Goal: Information Seeking & Learning: Learn about a topic

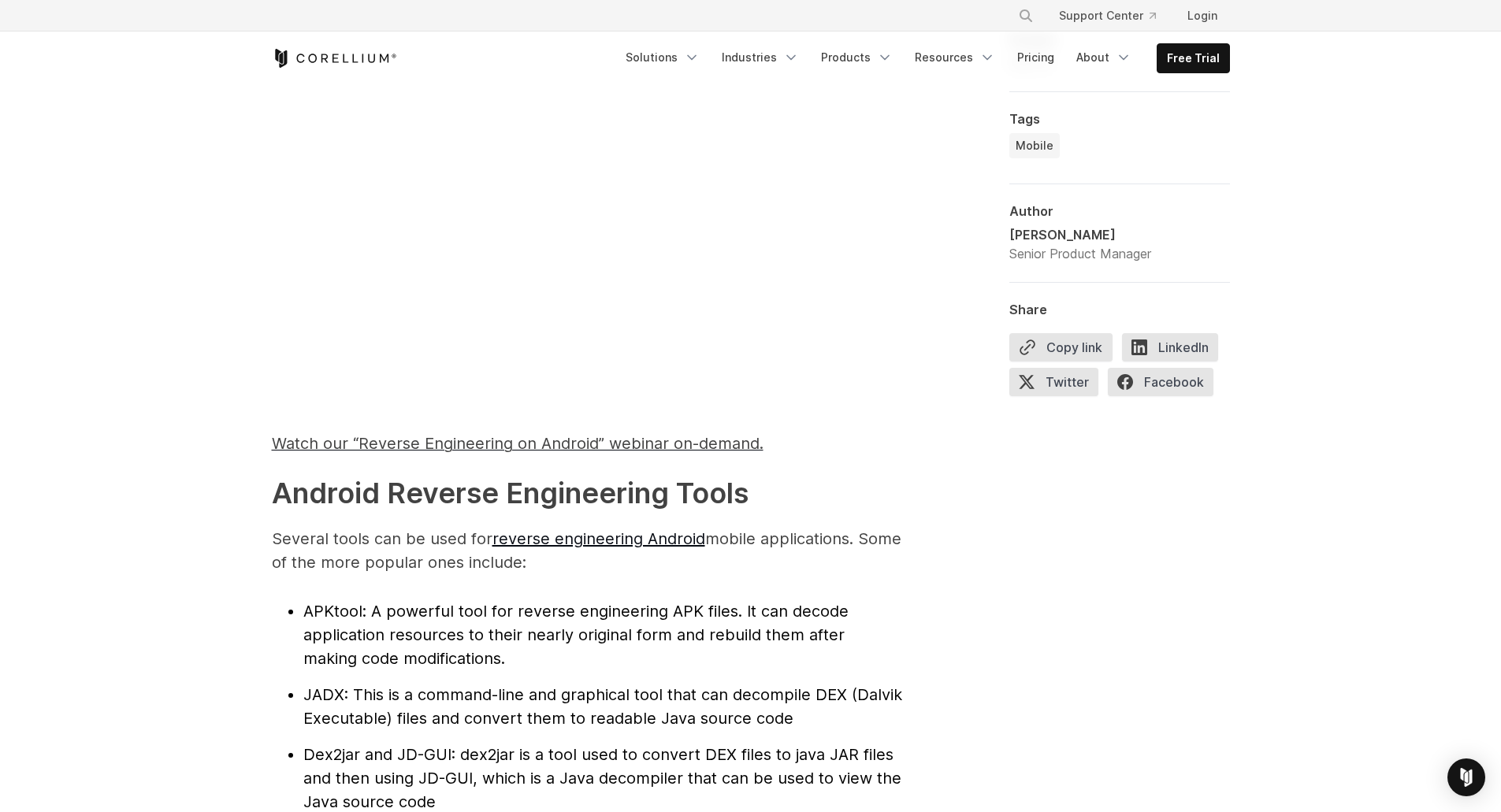
drag, startPoint x: 314, startPoint y: 559, endPoint x: 549, endPoint y: 566, distance: 235.1
click at [549, 566] on p "Several tools can be used for reverse engineering Android mobile applications. …" at bounding box center [587, 550] width 630 height 47
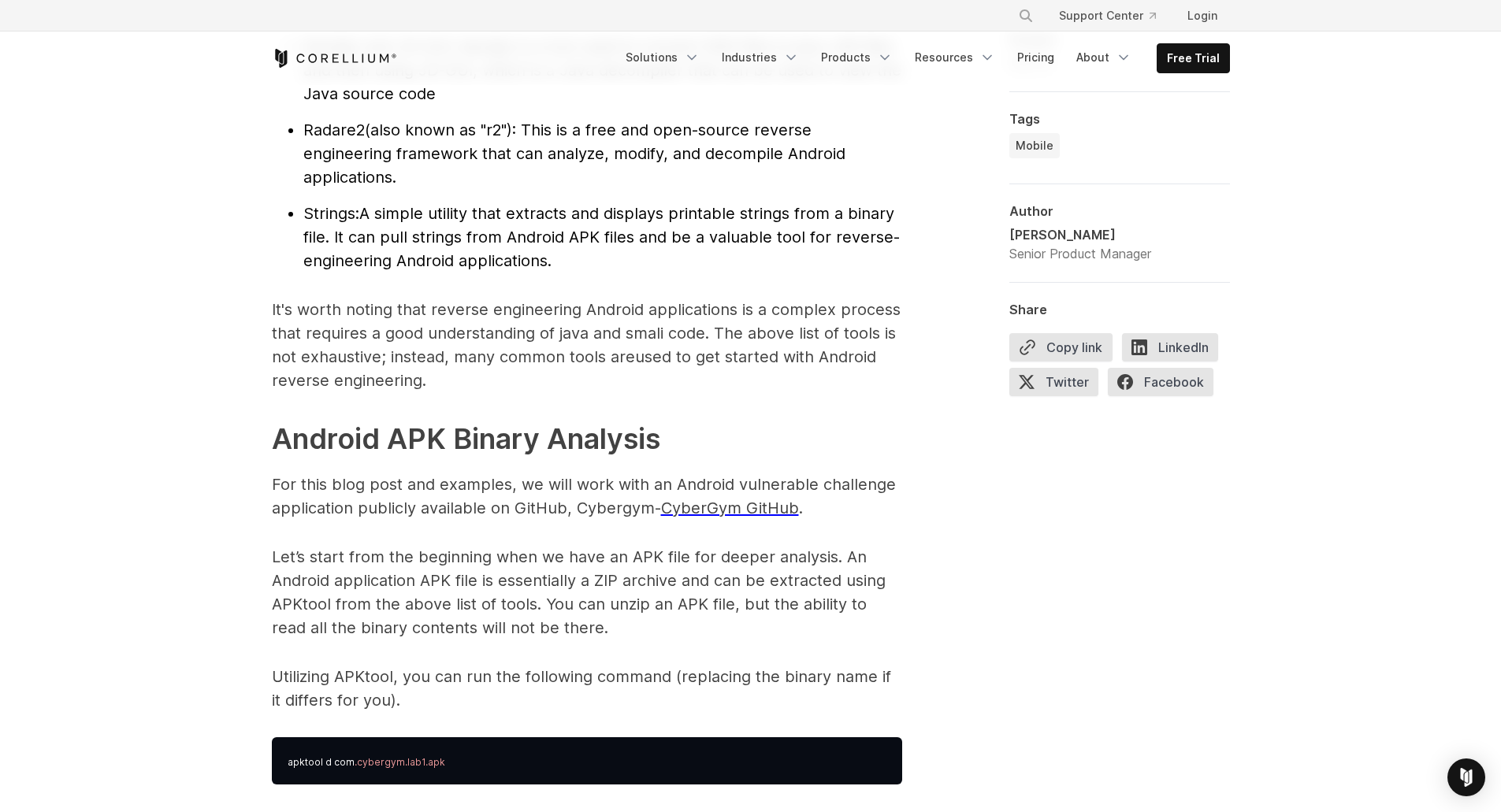
scroll to position [1970, 0]
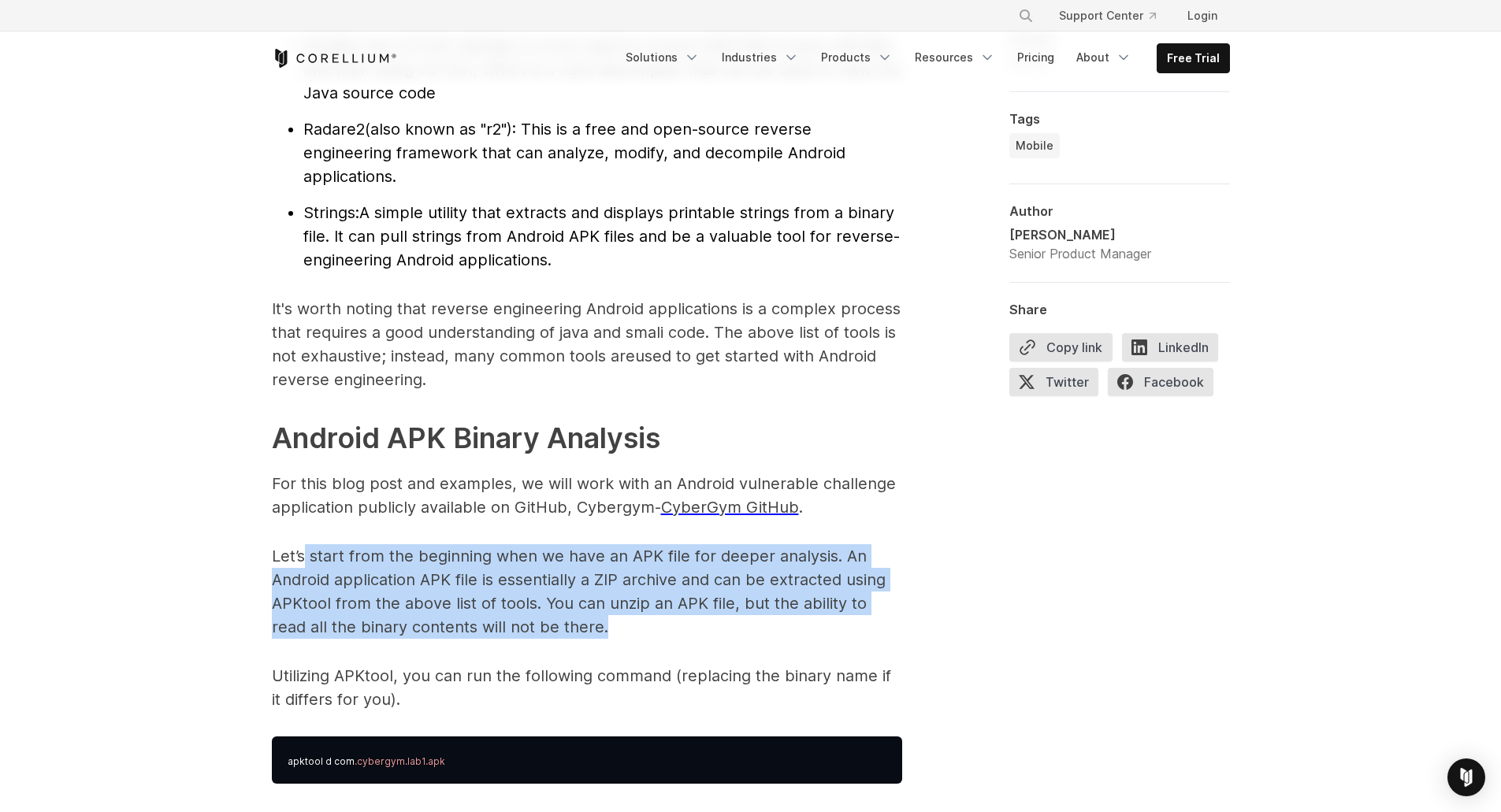
drag, startPoint x: 304, startPoint y: 555, endPoint x: 599, endPoint y: 629, distance: 304.1
click at [599, 629] on p "Let’s start from the beginning when we have an APK file for deeper analysis. An…" at bounding box center [587, 591] width 630 height 95
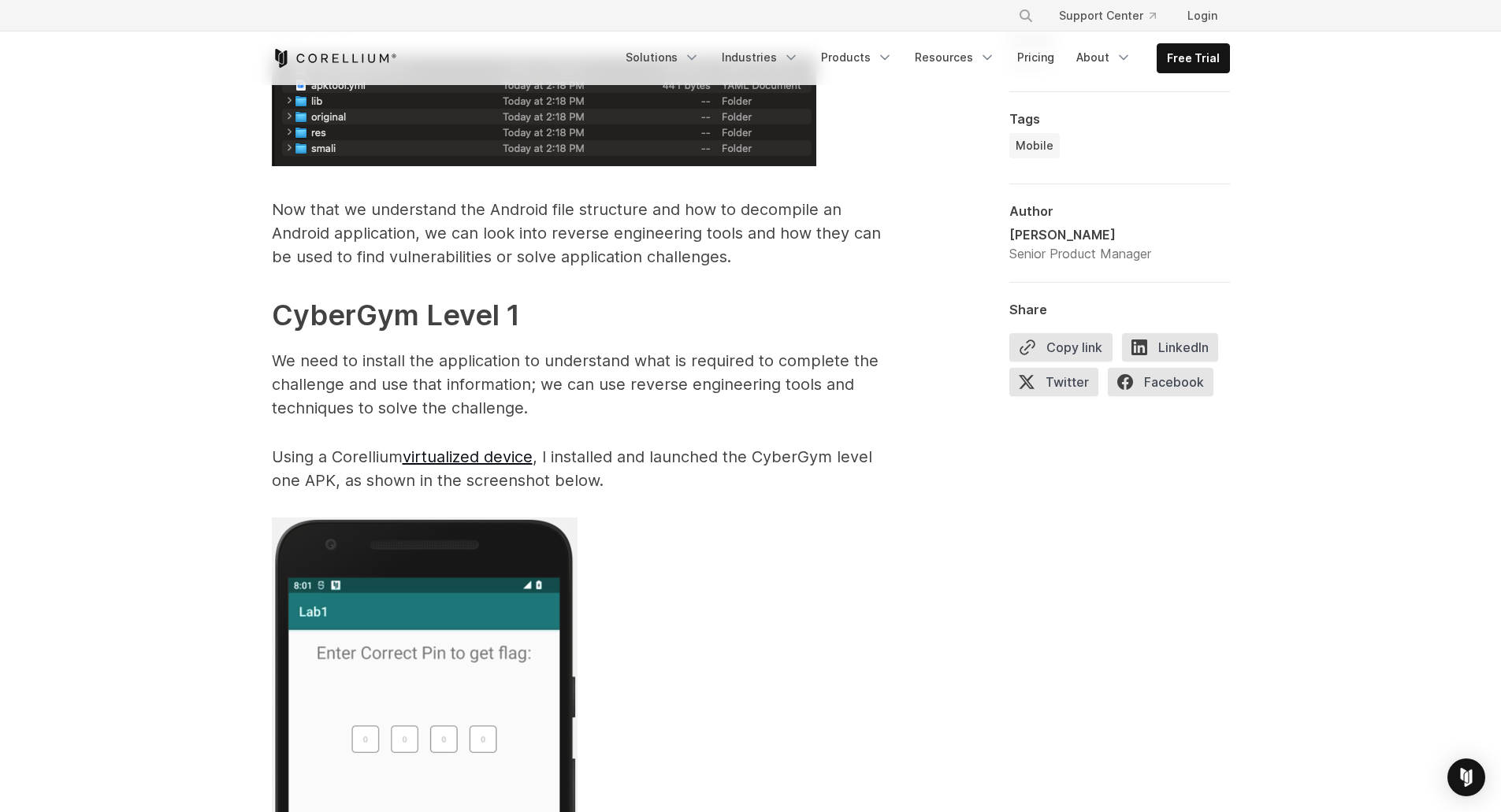
scroll to position [2836, 0]
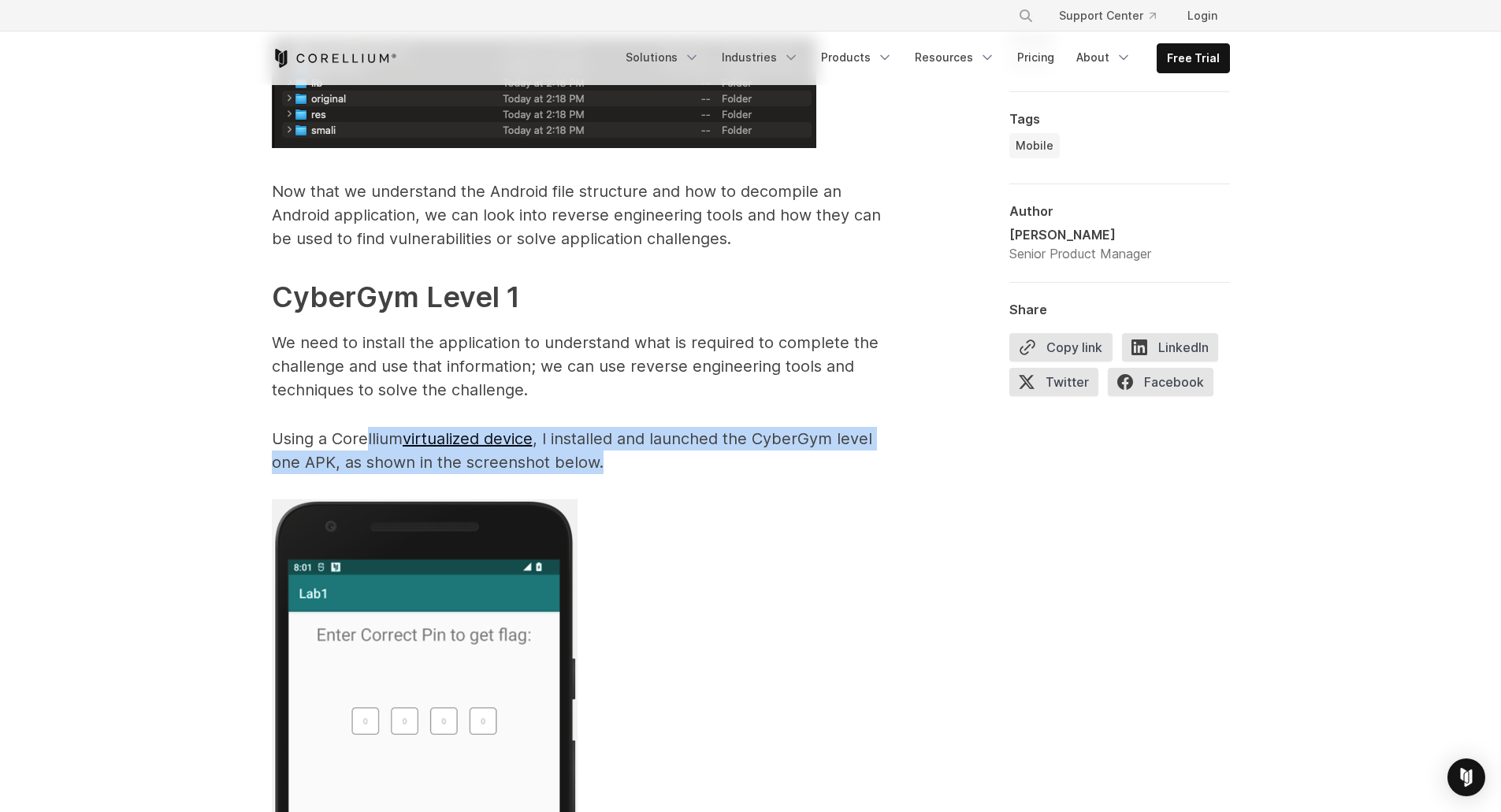
drag, startPoint x: 380, startPoint y: 439, endPoint x: 642, endPoint y: 461, distance: 262.9
click at [642, 461] on p "Using a Corellium virtualized device , I installed and launched the CyberGym le…" at bounding box center [587, 450] width 630 height 47
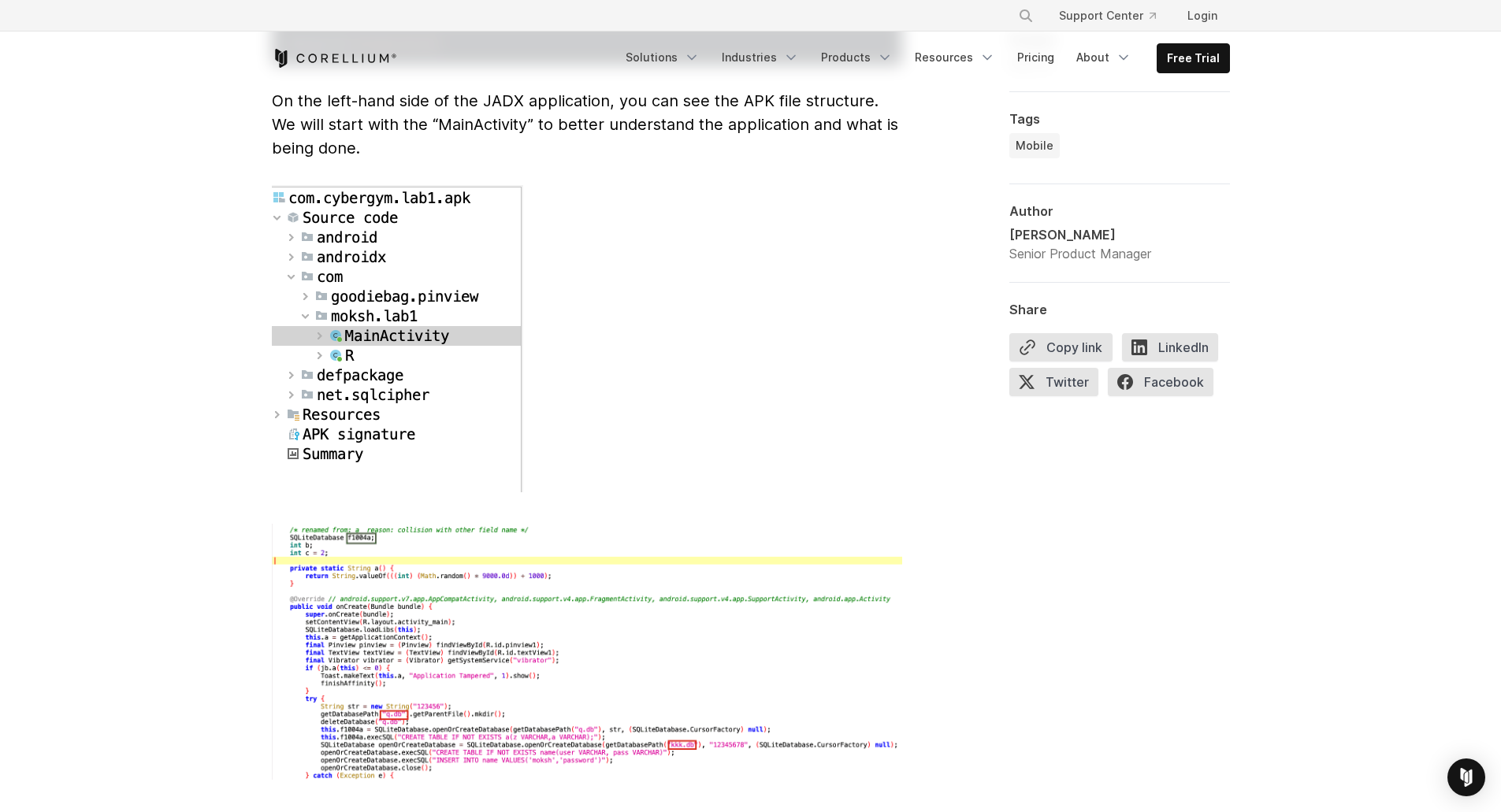
scroll to position [4253, 0]
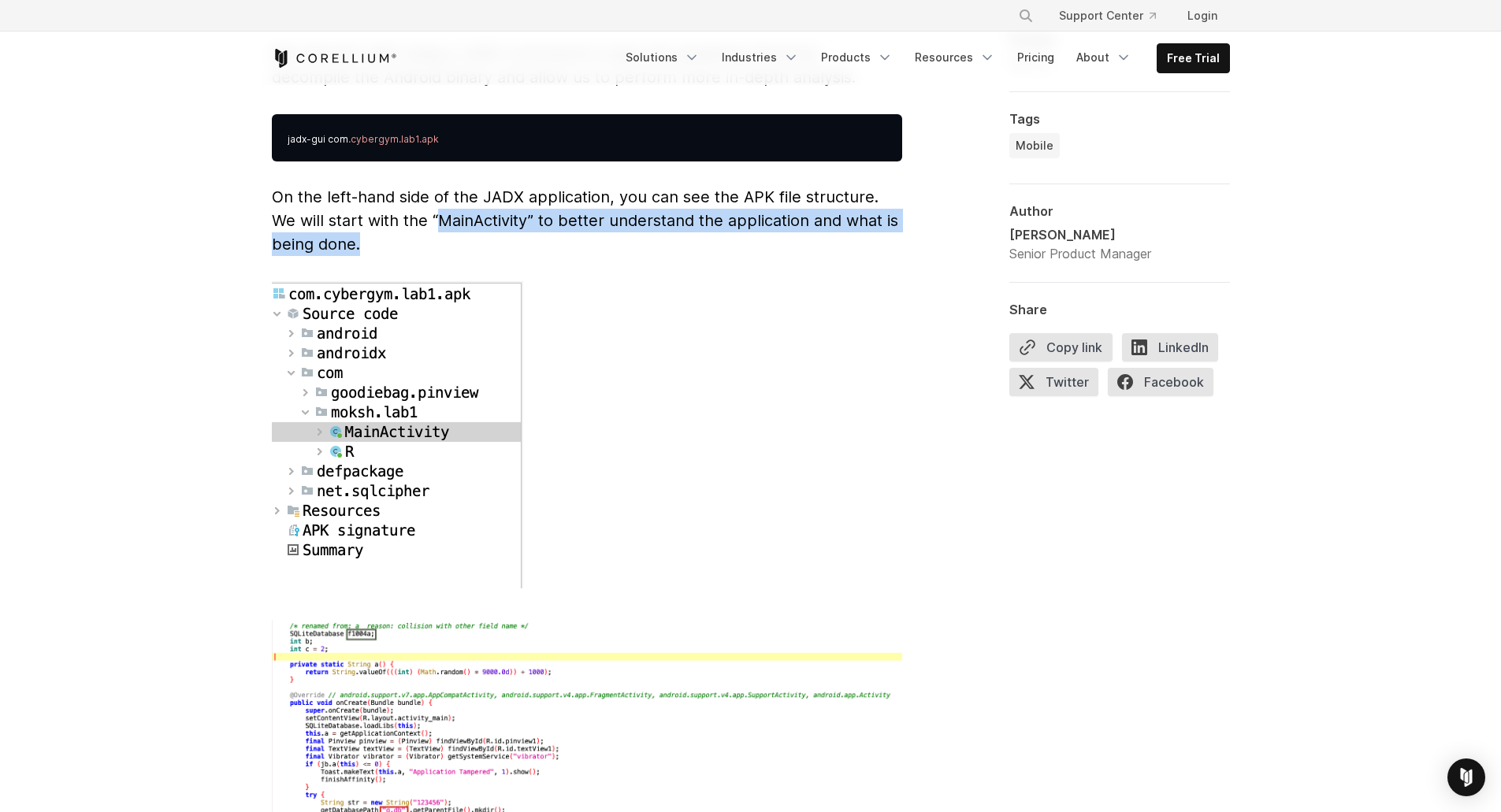
drag, startPoint x: 443, startPoint y: 200, endPoint x: 547, endPoint y: 227, distance: 107.4
click at [547, 227] on p "On the left-hand side of the JADX application, you can see the APK file structu…" at bounding box center [587, 220] width 630 height 71
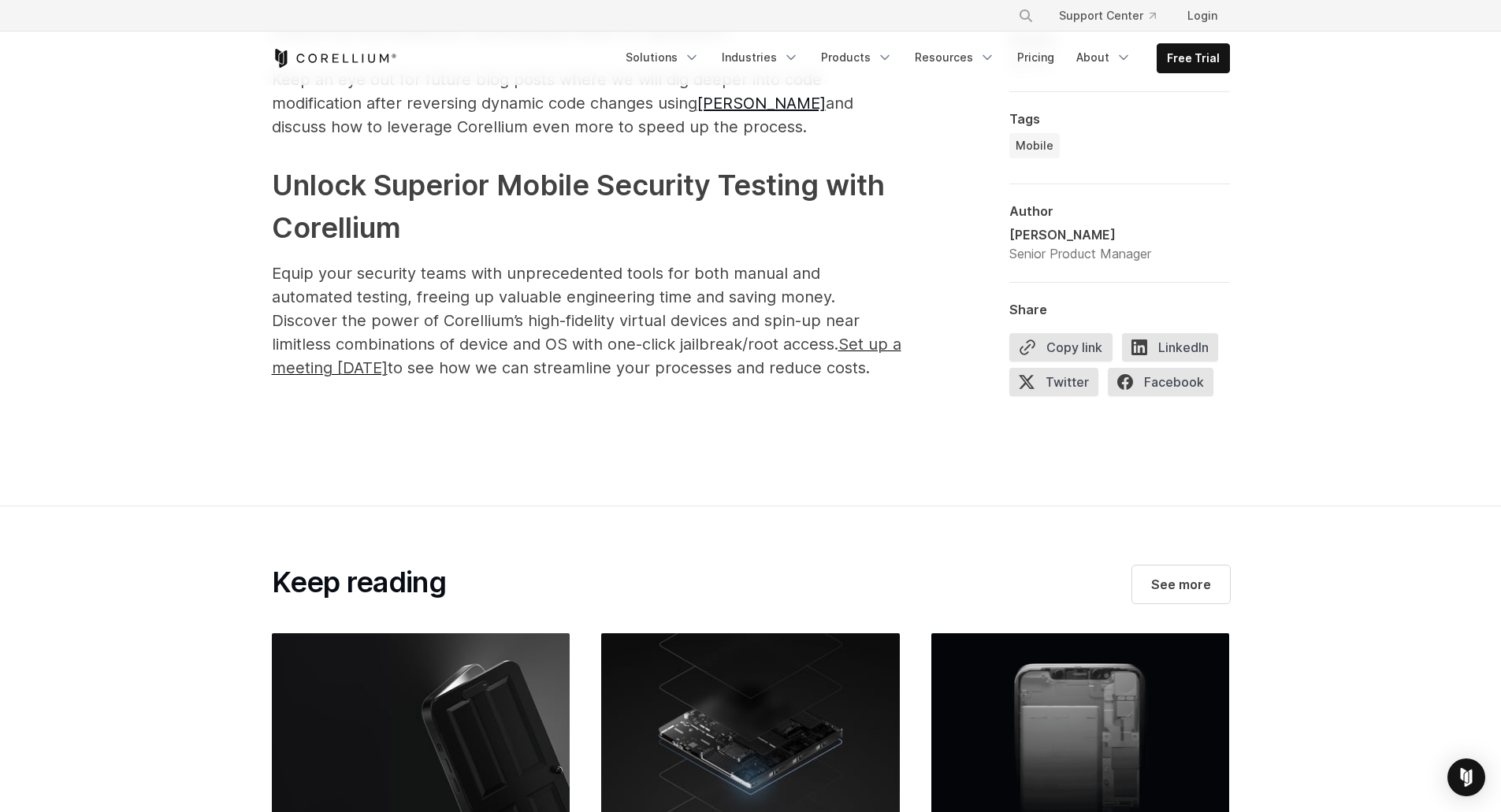
scroll to position [8032, 0]
